Goal: Use online tool/utility: Utilize a website feature to perform a specific function

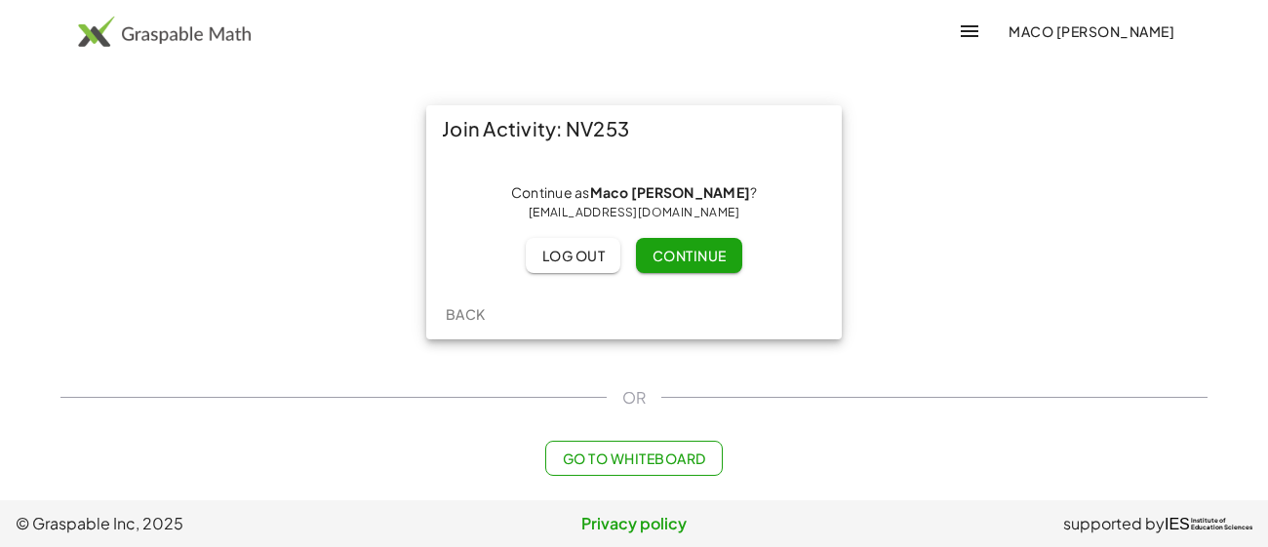
click at [655, 255] on span "Continue" at bounding box center [688, 256] width 74 height 18
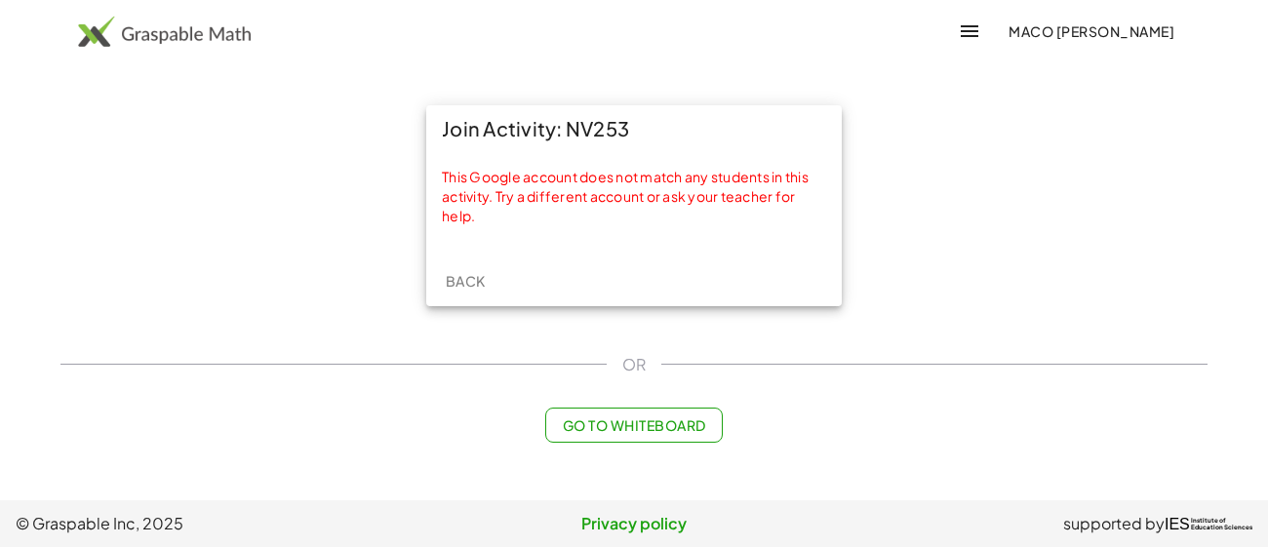
click at [151, 21] on img at bounding box center [164, 31] width 173 height 31
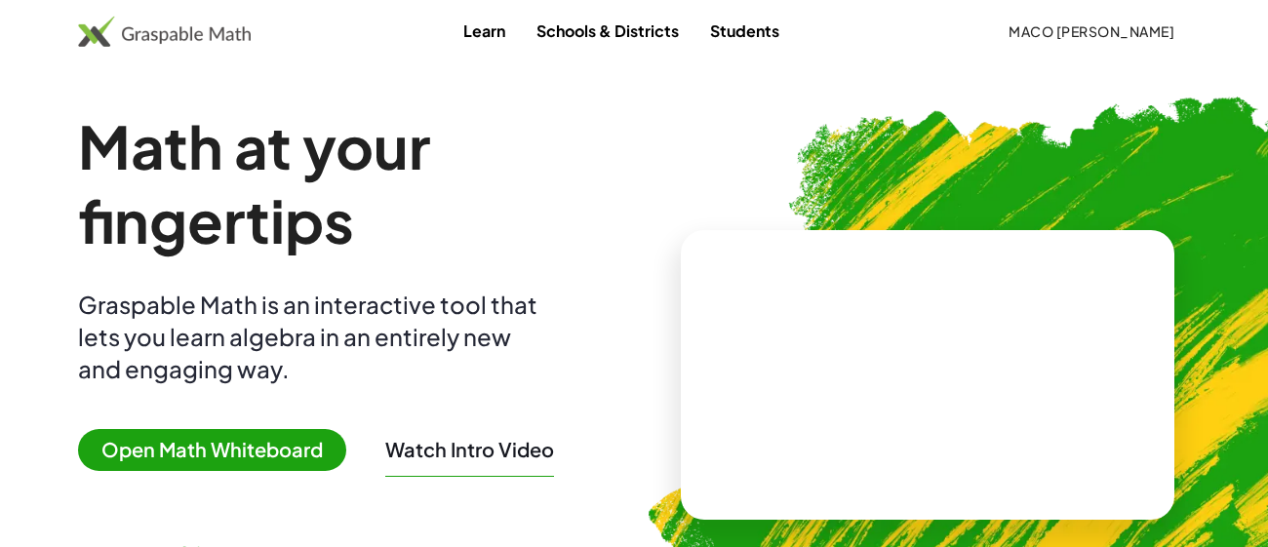
click at [171, 38] on img at bounding box center [164, 31] width 173 height 31
click at [265, 460] on span "Open Math Whiteboard" at bounding box center [212, 450] width 268 height 42
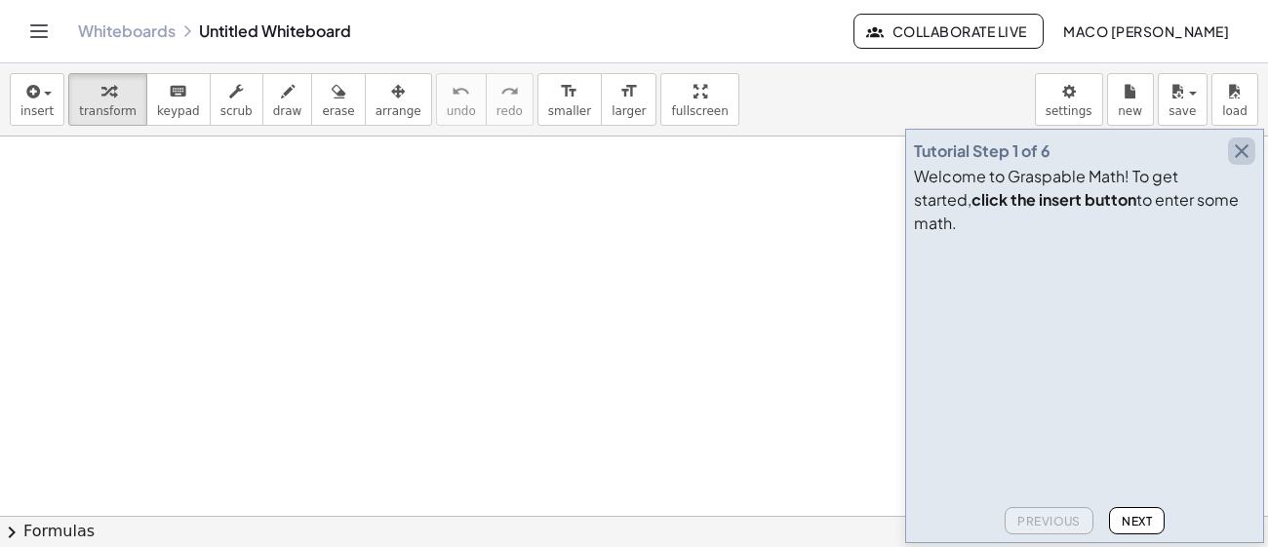
click at [1244, 163] on icon "button" at bounding box center [1241, 150] width 23 height 23
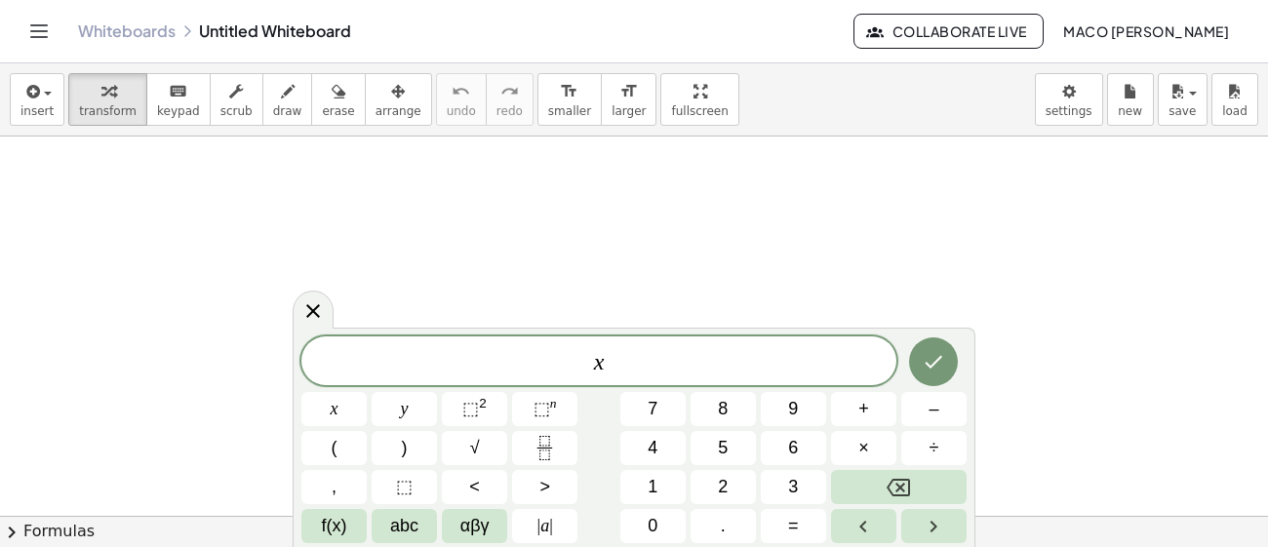
click at [469, 402] on span "⬚" at bounding box center [470, 409] width 17 height 20
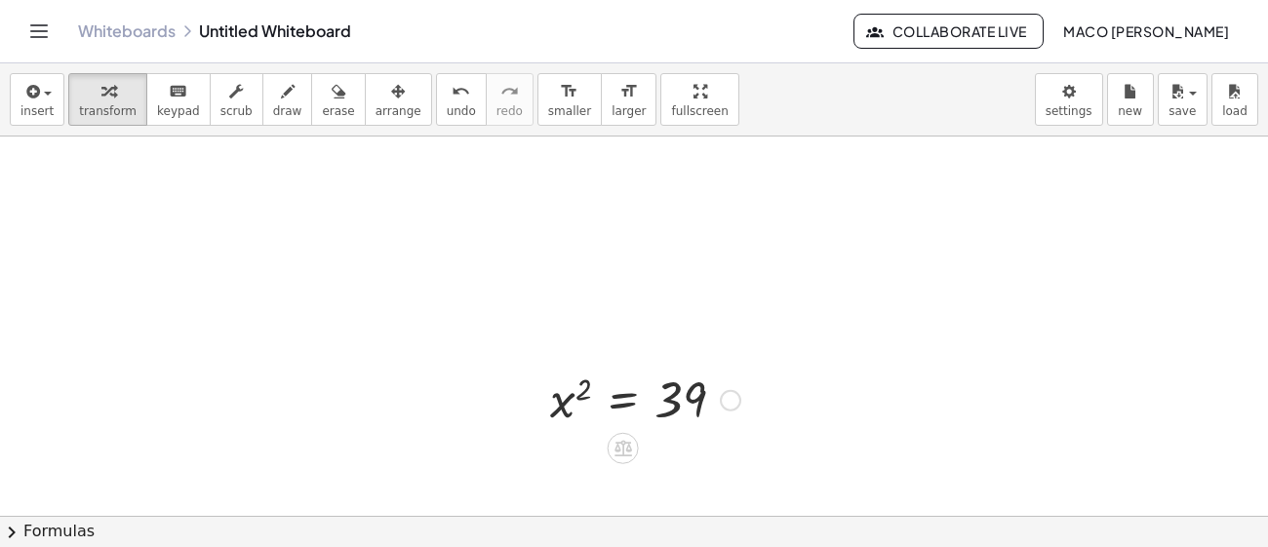
click at [575, 383] on div at bounding box center [645, 399] width 210 height 64
click at [581, 387] on div at bounding box center [645, 399] width 210 height 64
click at [656, 412] on div at bounding box center [645, 399] width 210 height 64
click at [609, 404] on div at bounding box center [645, 399] width 210 height 64
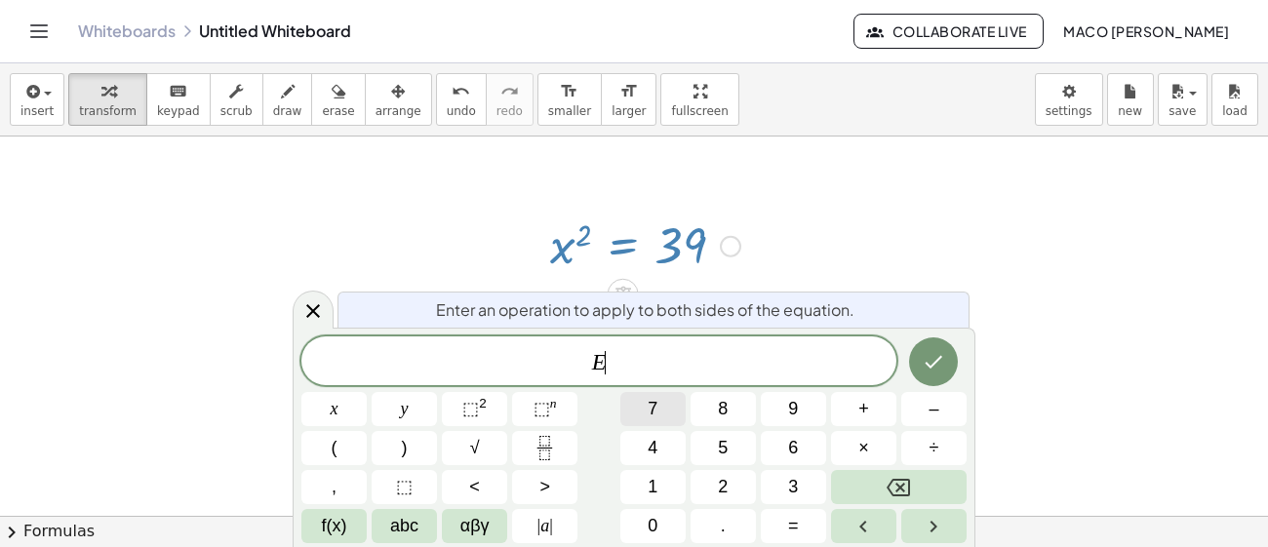
scroll to position [155, 0]
click at [470, 414] on span "⬚" at bounding box center [470, 409] width 17 height 20
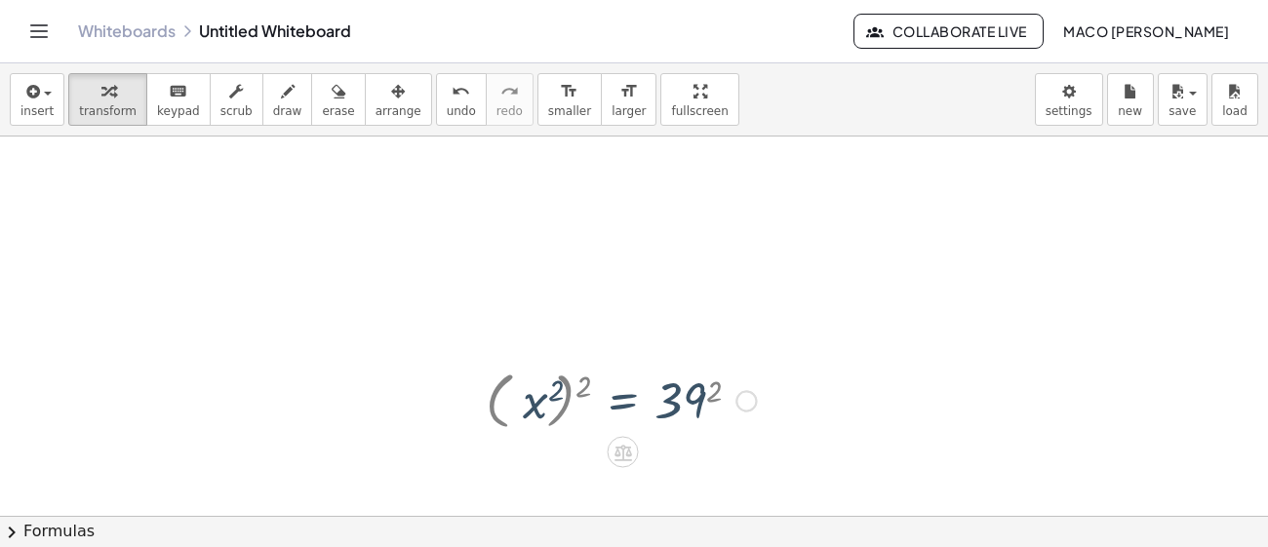
scroll to position [0, 0]
click at [0, 0] on div at bounding box center [0, 0] width 0 height 0
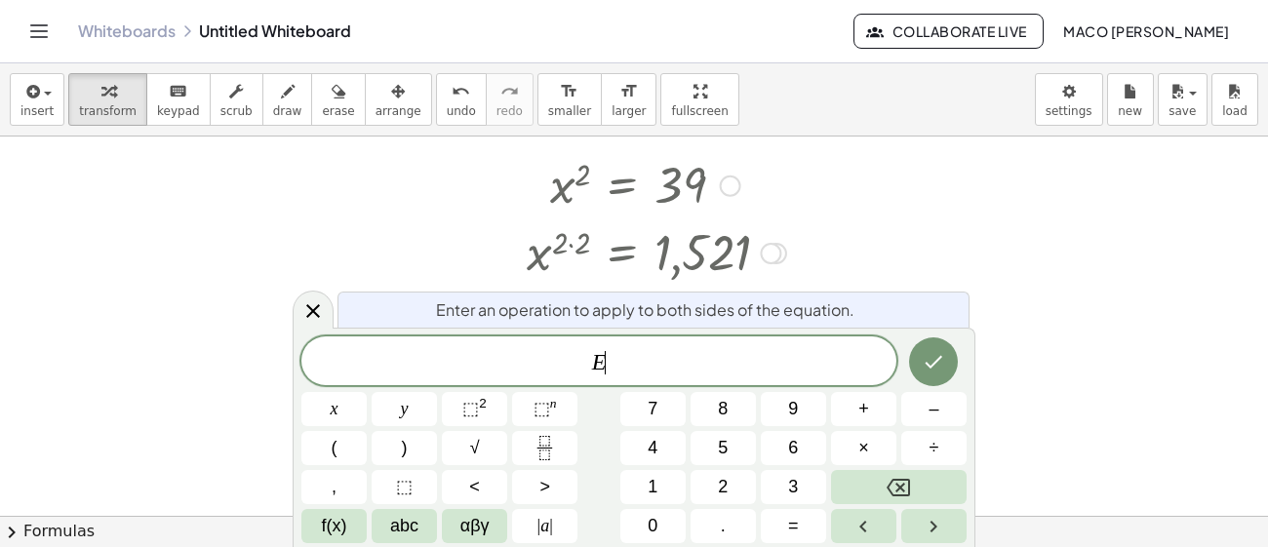
scroll to position [215, 0]
click at [474, 449] on span "√" at bounding box center [475, 448] width 10 height 26
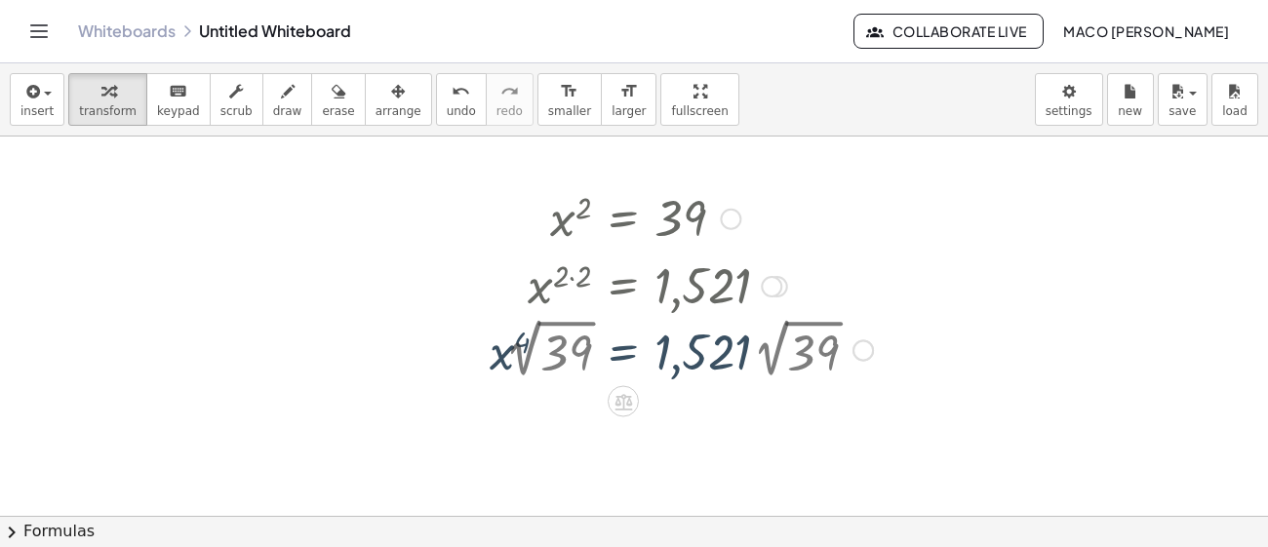
scroll to position [154, 0]
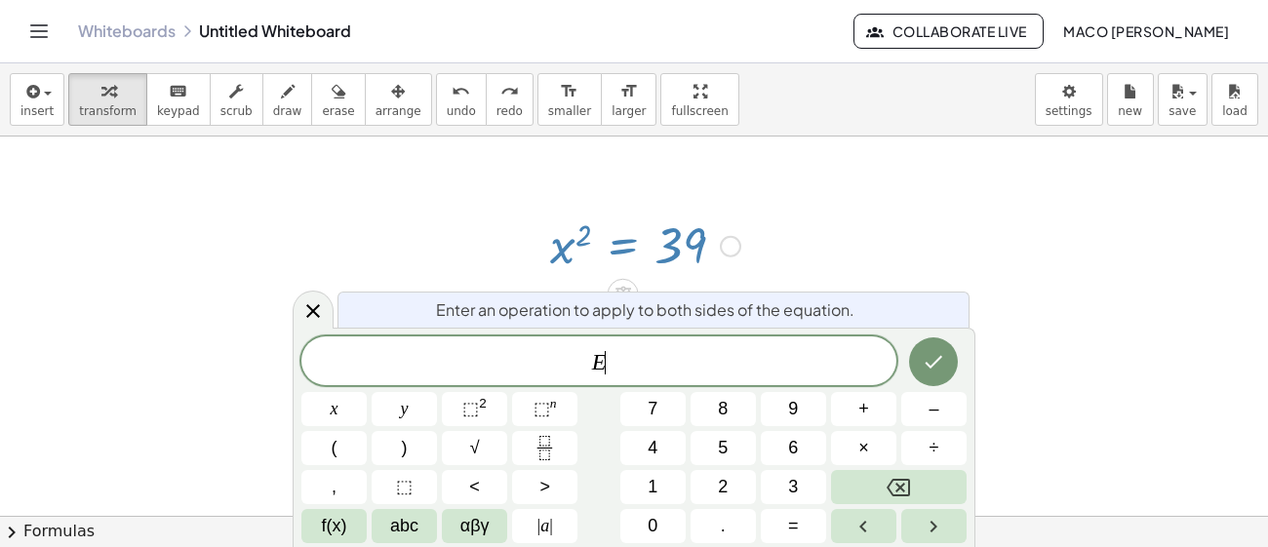
click at [491, 438] on button "√" at bounding box center [474, 448] width 65 height 34
click at [315, 321] on icon at bounding box center [312, 310] width 23 height 23
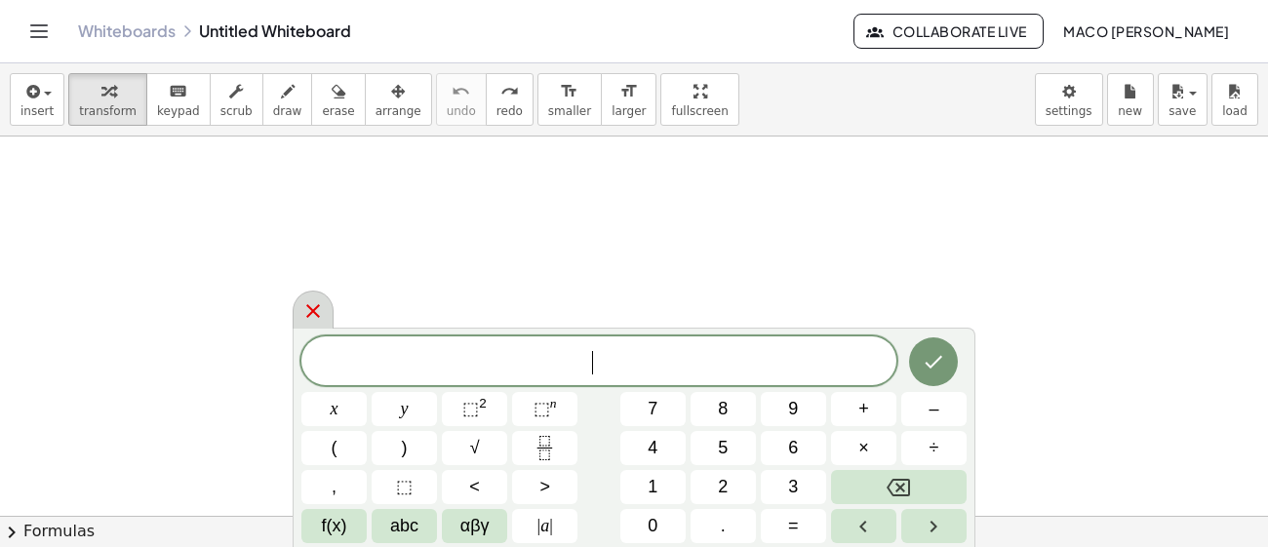
click at [464, 447] on button "√" at bounding box center [474, 448] width 65 height 34
click at [477, 420] on span "⬚ 2" at bounding box center [474, 409] width 24 height 26
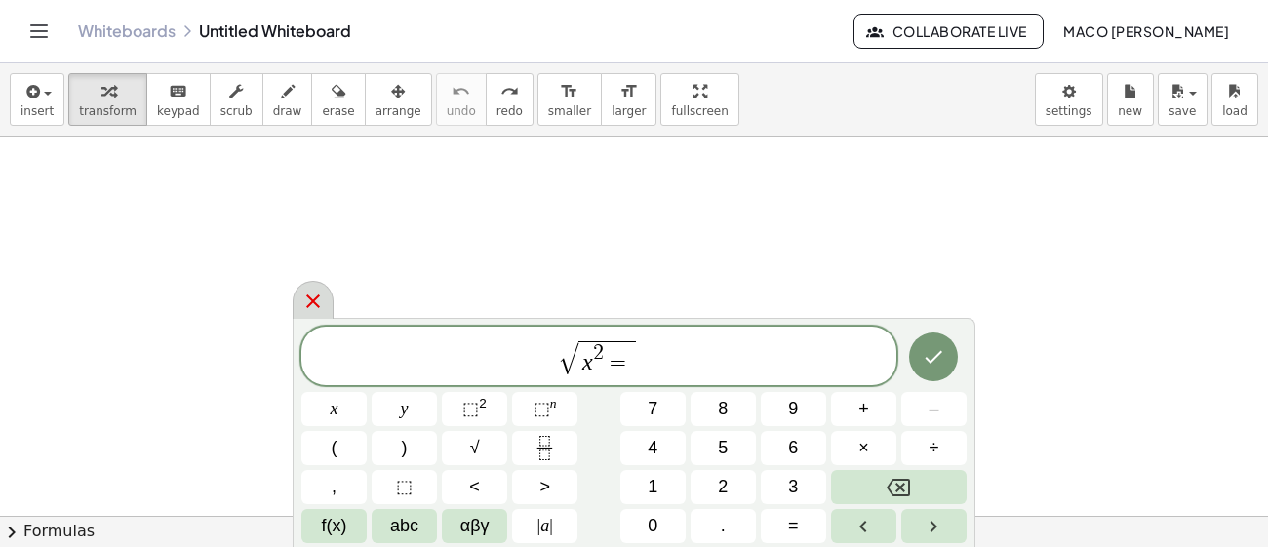
click at [478, 439] on span "√" at bounding box center [475, 448] width 10 height 26
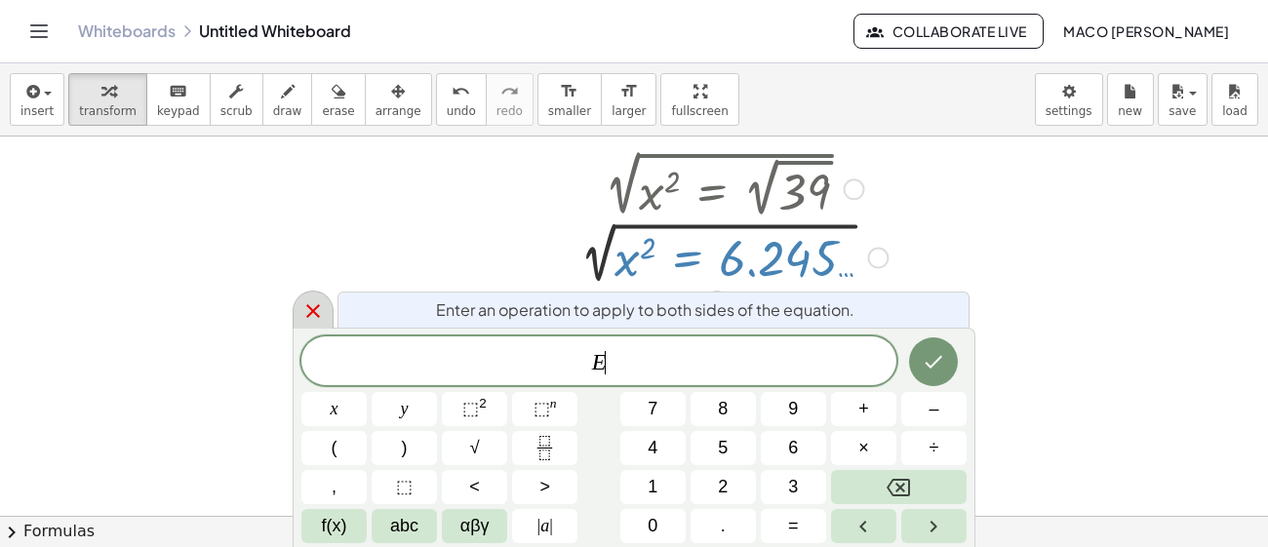
scroll to position [288, 0]
